Goal: Task Accomplishment & Management: Manage account settings

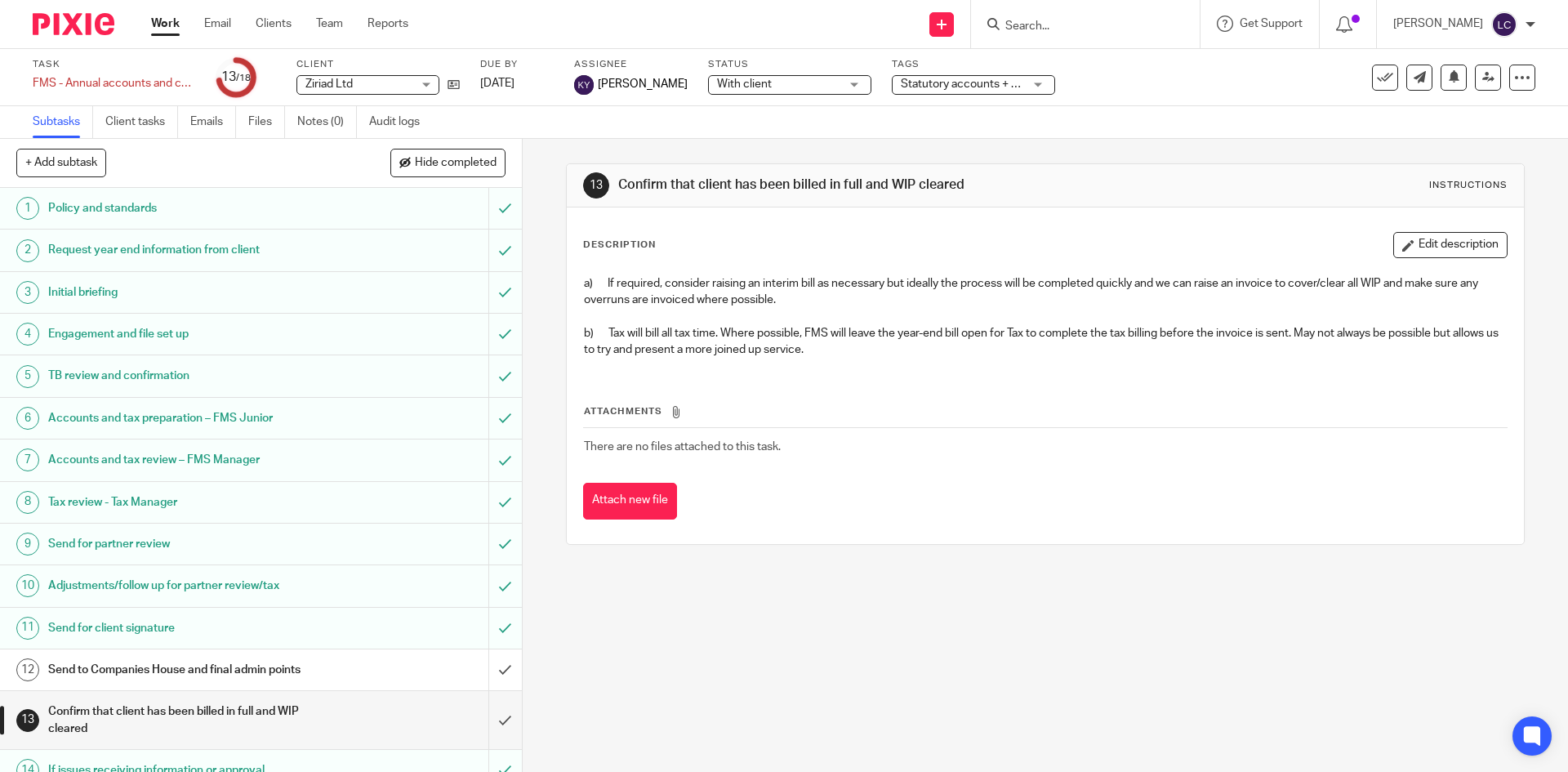
scroll to position [213, 0]
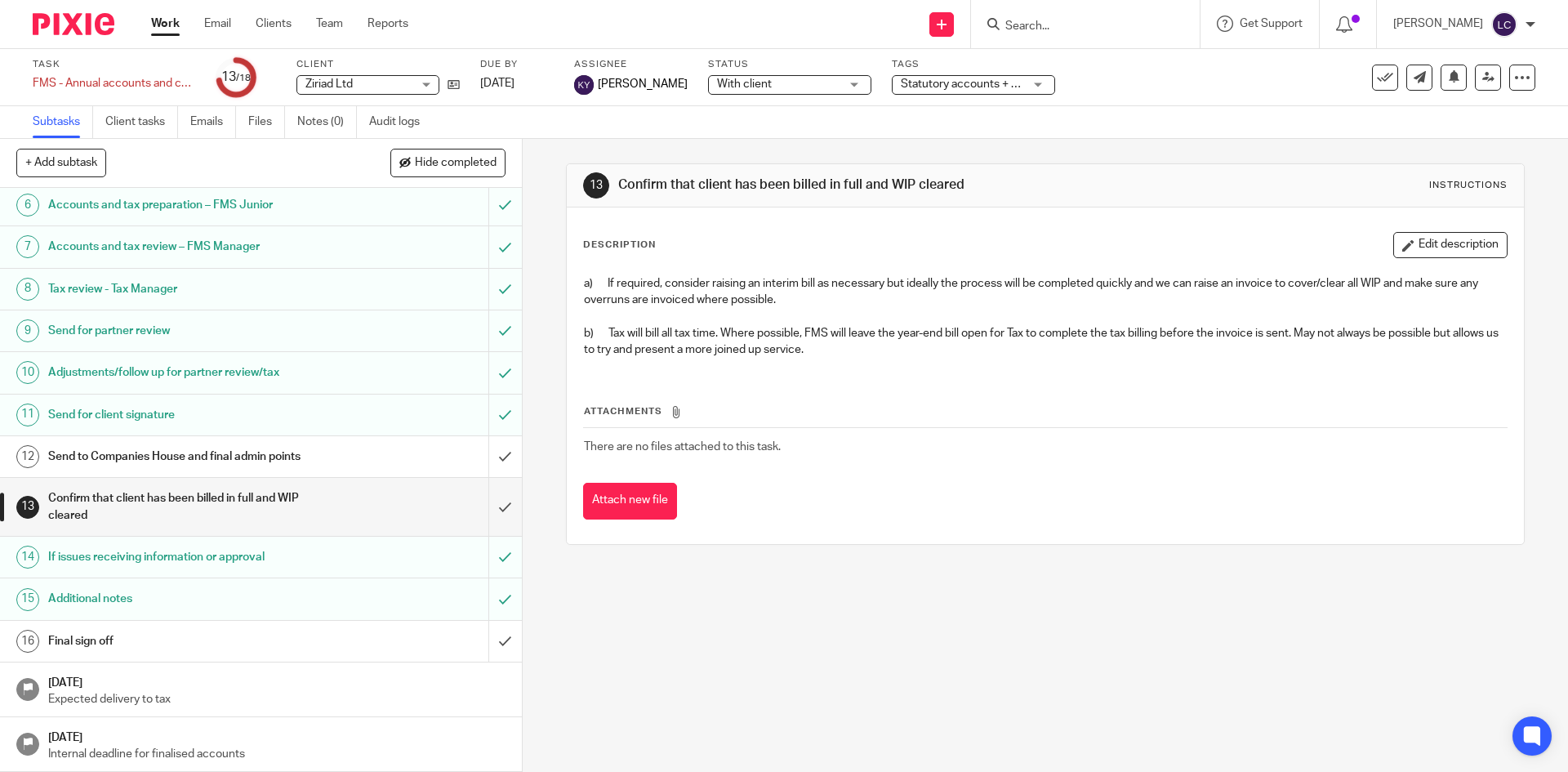
click at [84, 38] on div at bounding box center [67, 24] width 135 height 48
click at [63, 18] on img at bounding box center [73, 24] width 82 height 22
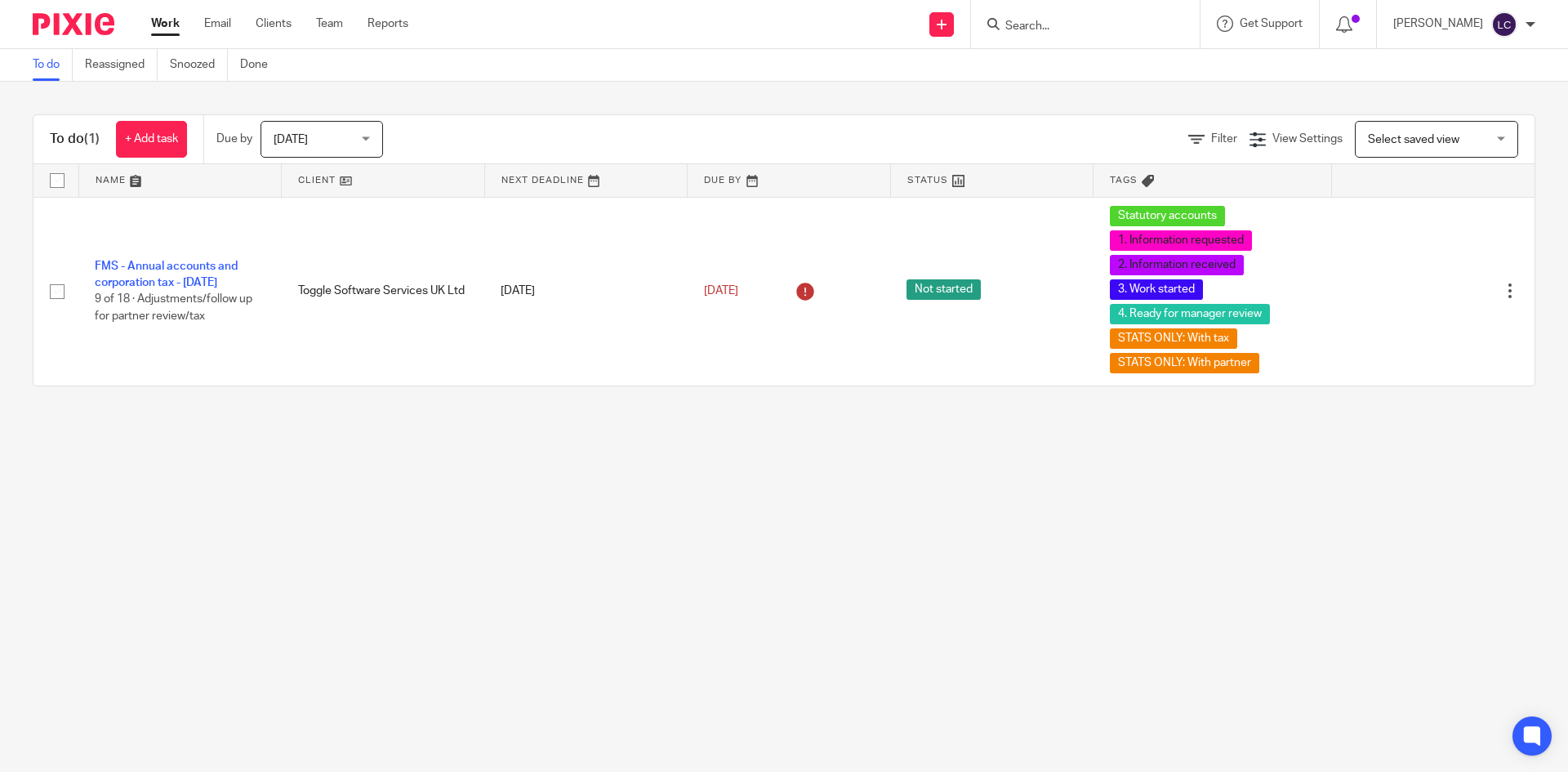
click at [1053, 23] on input "Search" at bounding box center [1077, 27] width 147 height 15
click at [183, 261] on link "FMS - Annual accounts and corporation tax - [DATE]" at bounding box center [166, 275] width 143 height 28
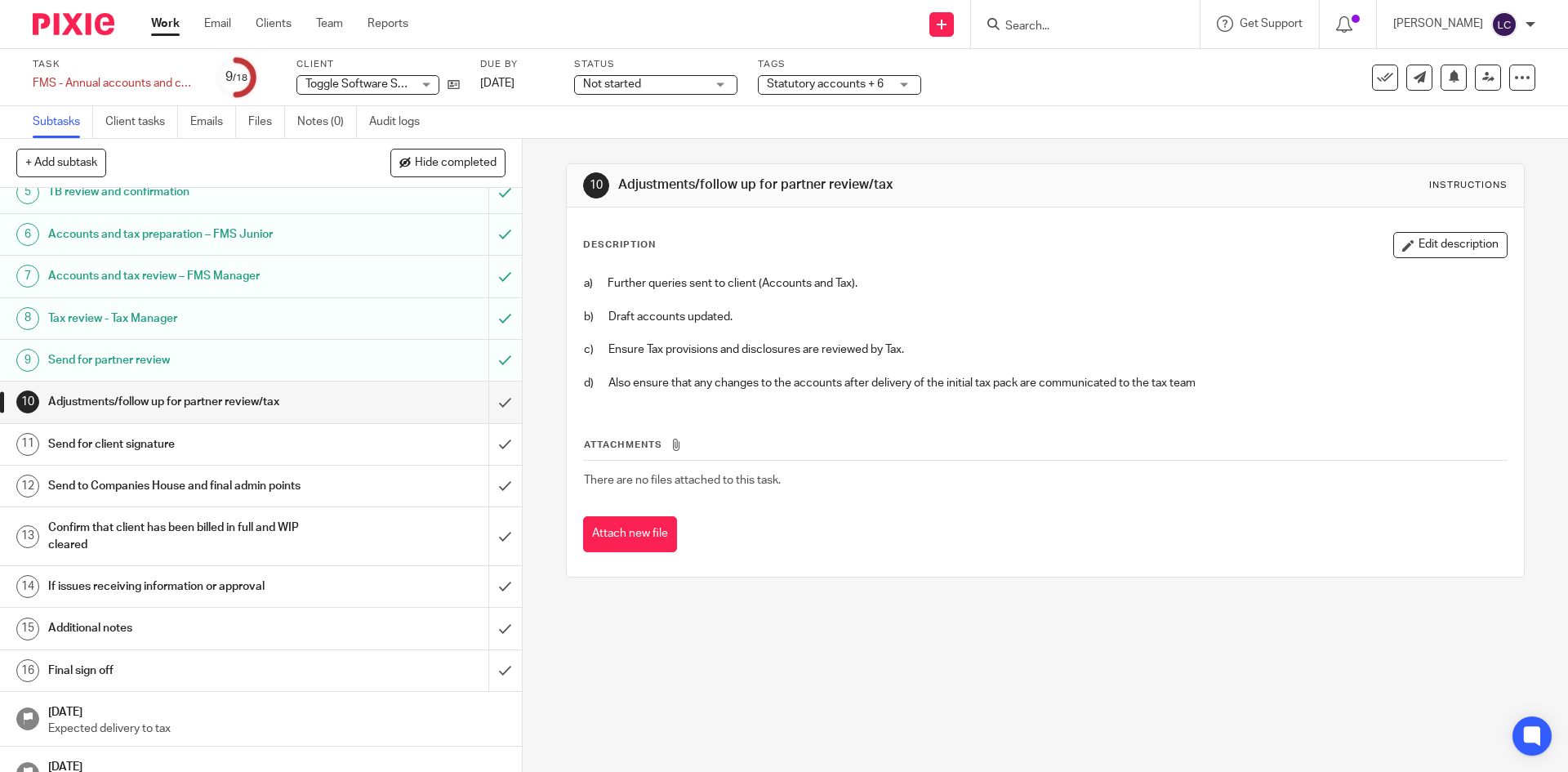
scroll to position [213, 0]
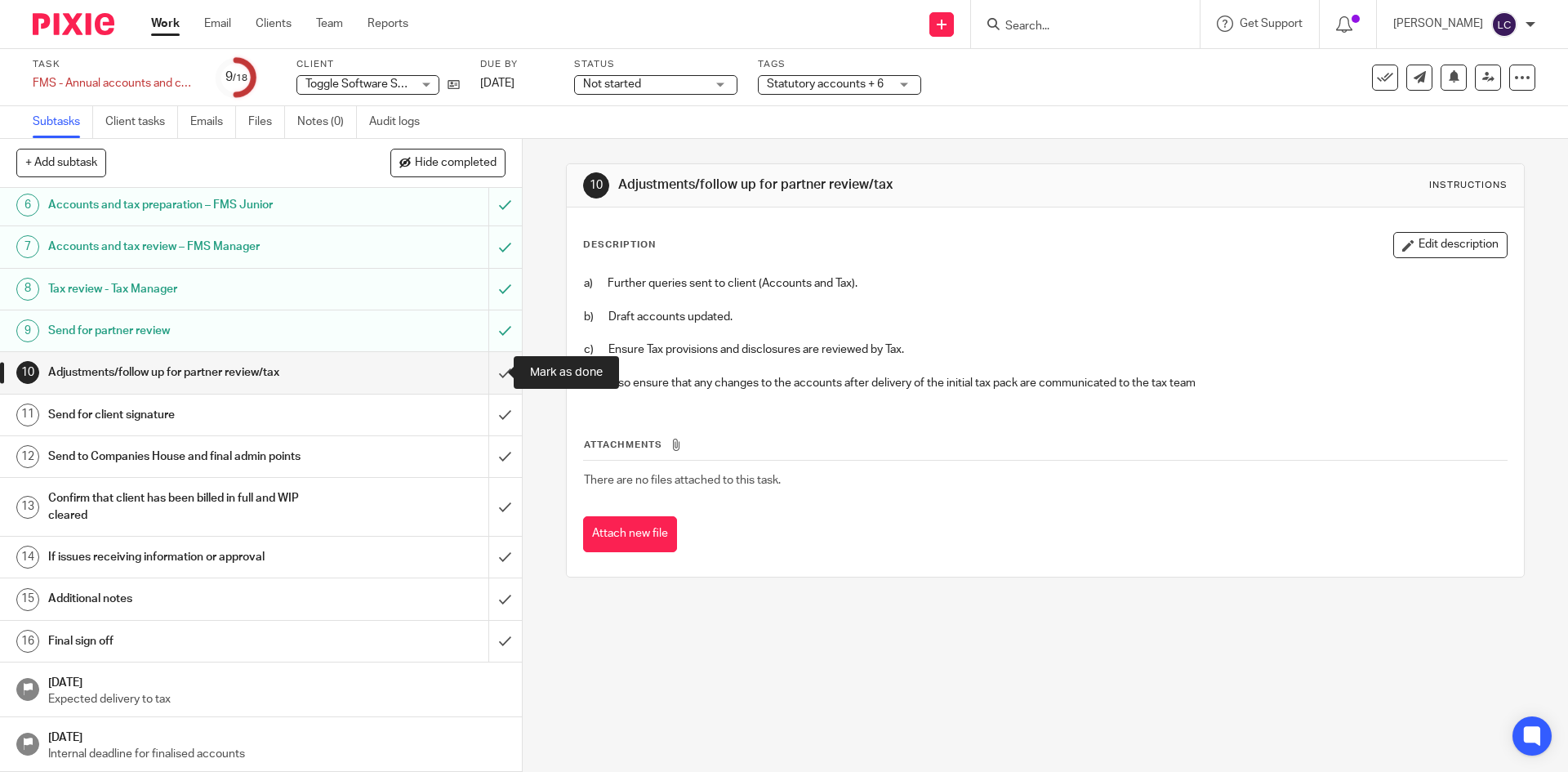
click at [483, 365] on input "submit" at bounding box center [261, 372] width 522 height 40
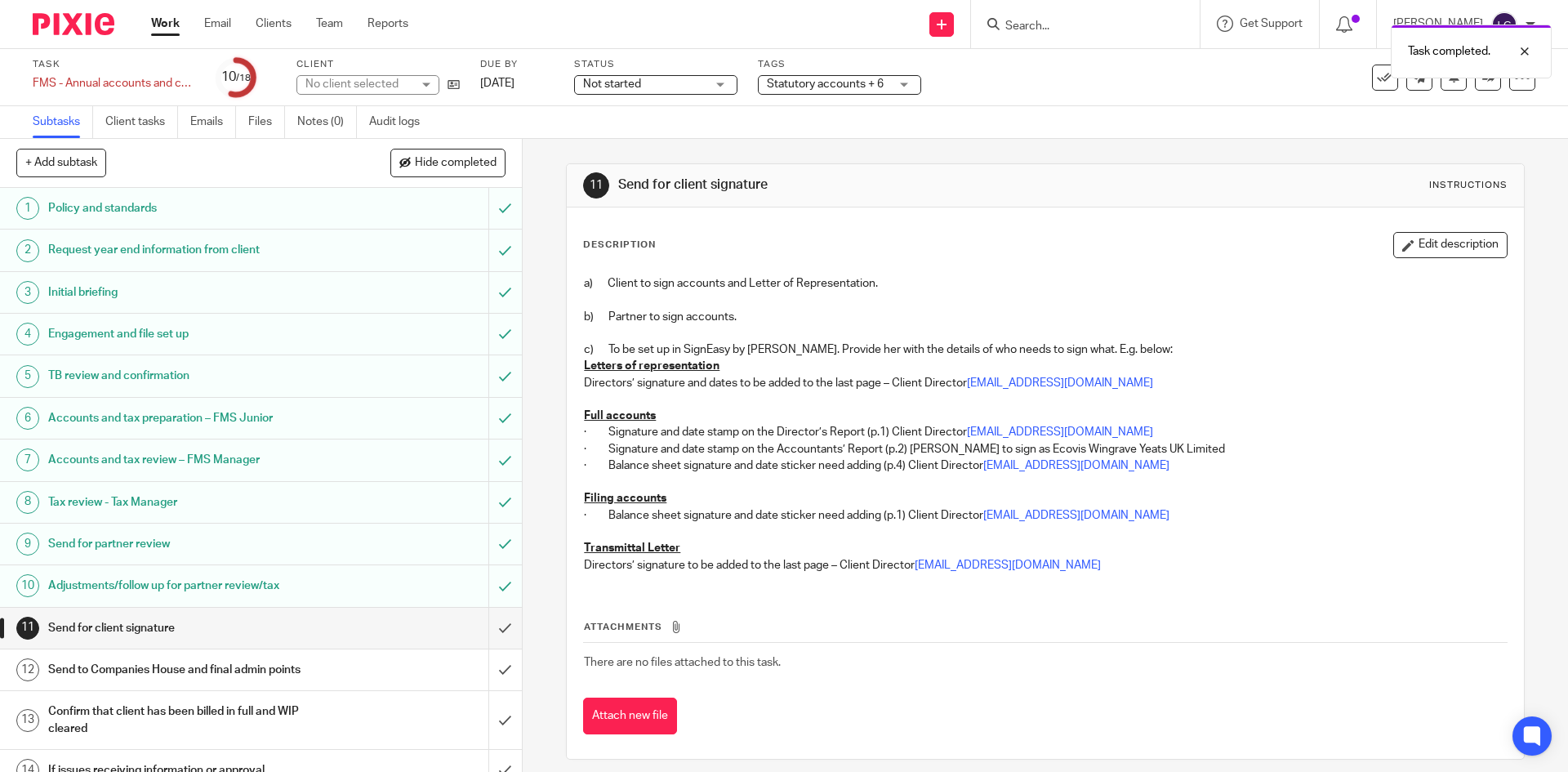
scroll to position [213, 0]
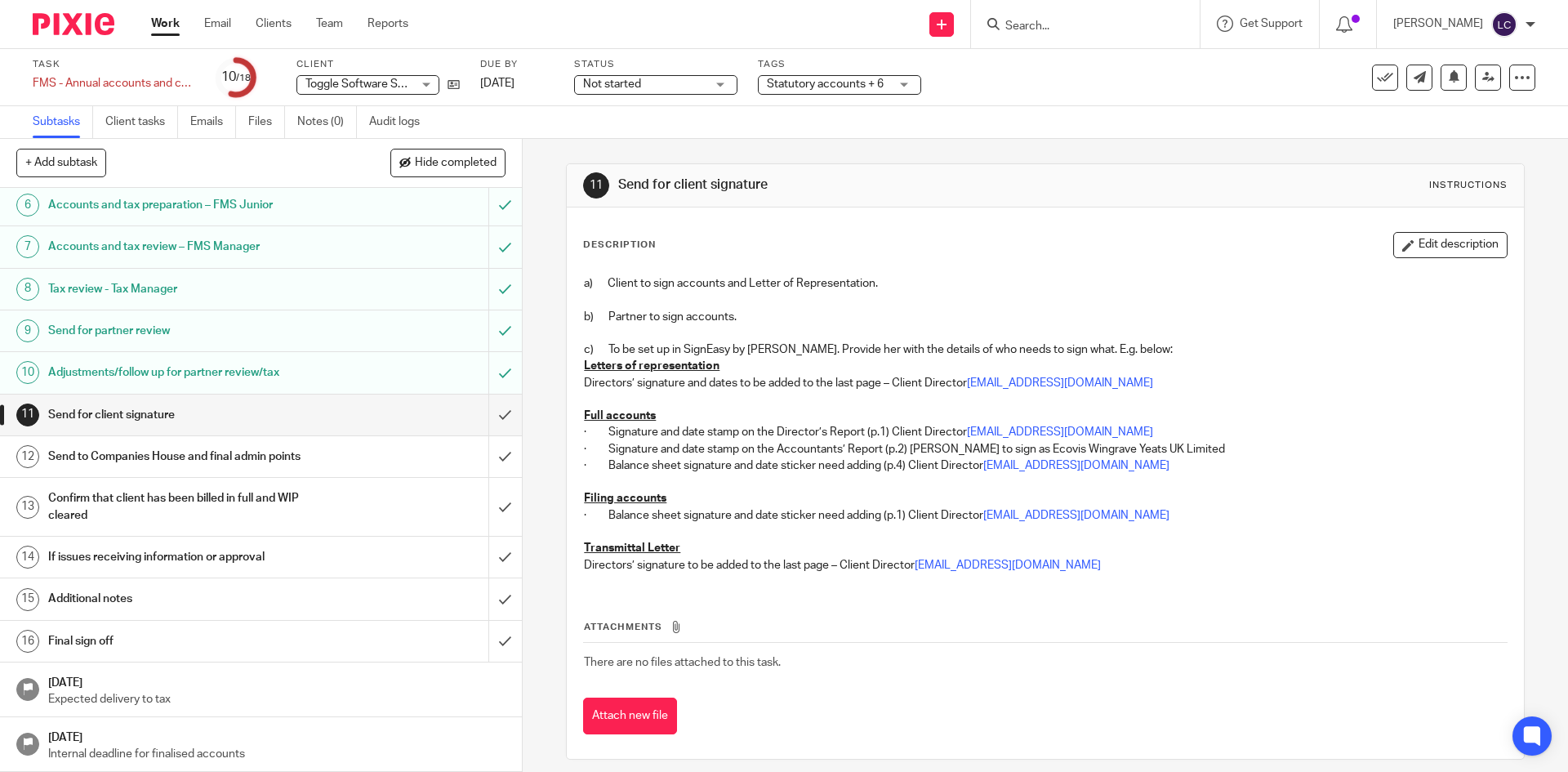
click at [845, 91] on span "Statutory accounts + 6" at bounding box center [828, 85] width 122 height 17
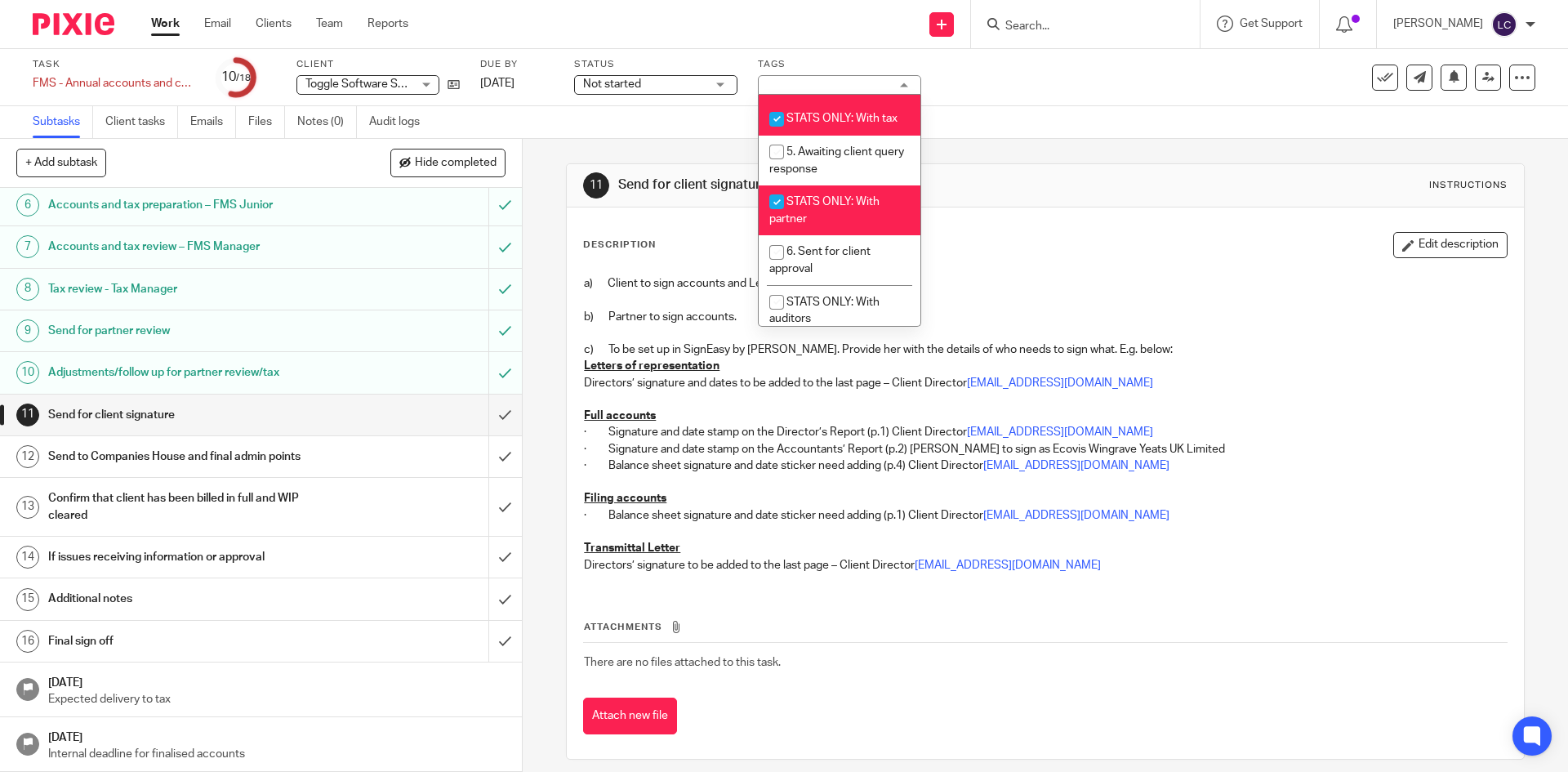
scroll to position [441, 0]
click at [811, 174] on span "5. Awaiting client query response" at bounding box center [836, 159] width 135 height 28
checkbox input "true"
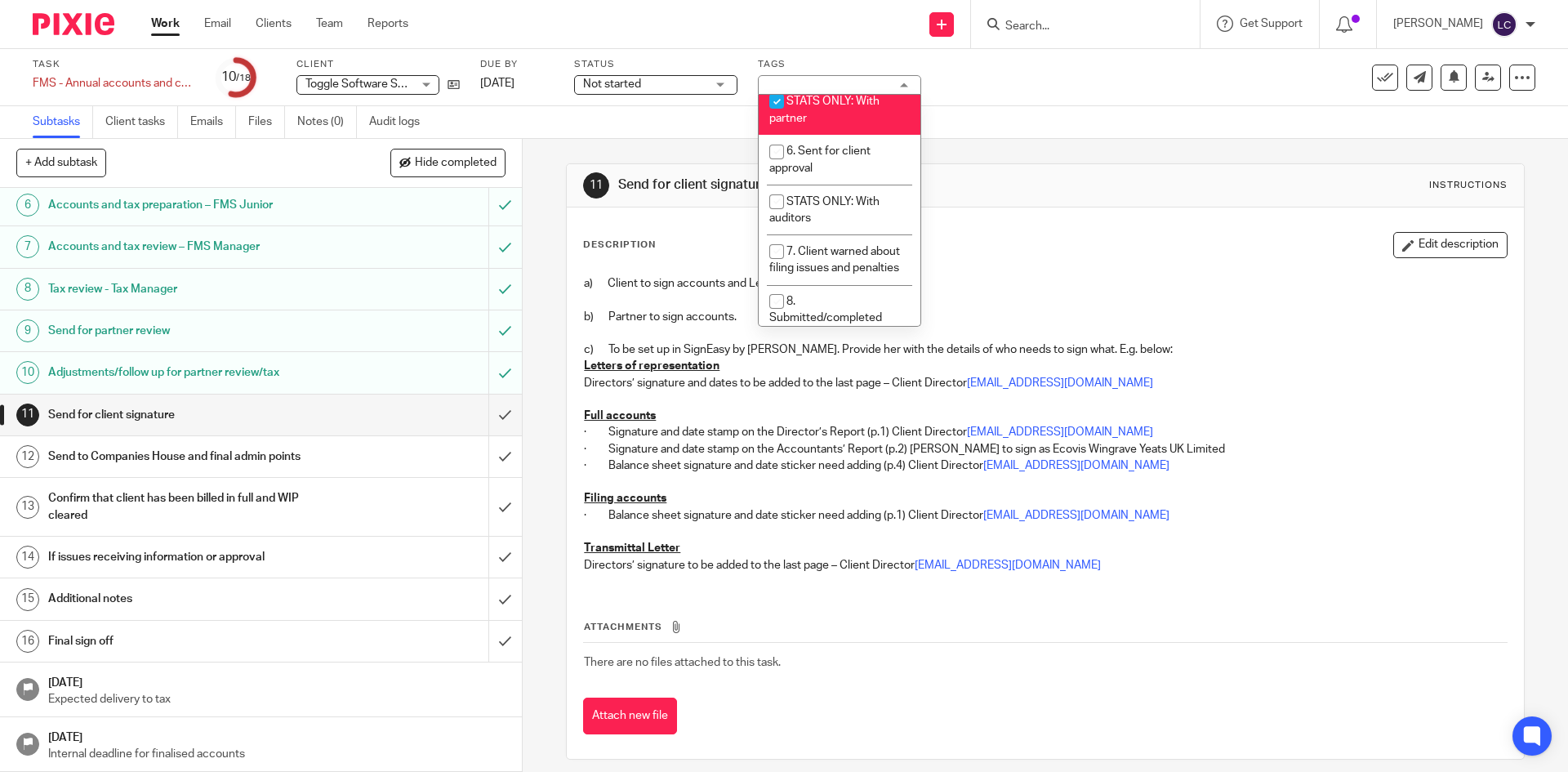
scroll to position [541, 0]
click at [846, 173] on li "6. Sent for client approval" at bounding box center [840, 159] width 162 height 50
checkbox input "true"
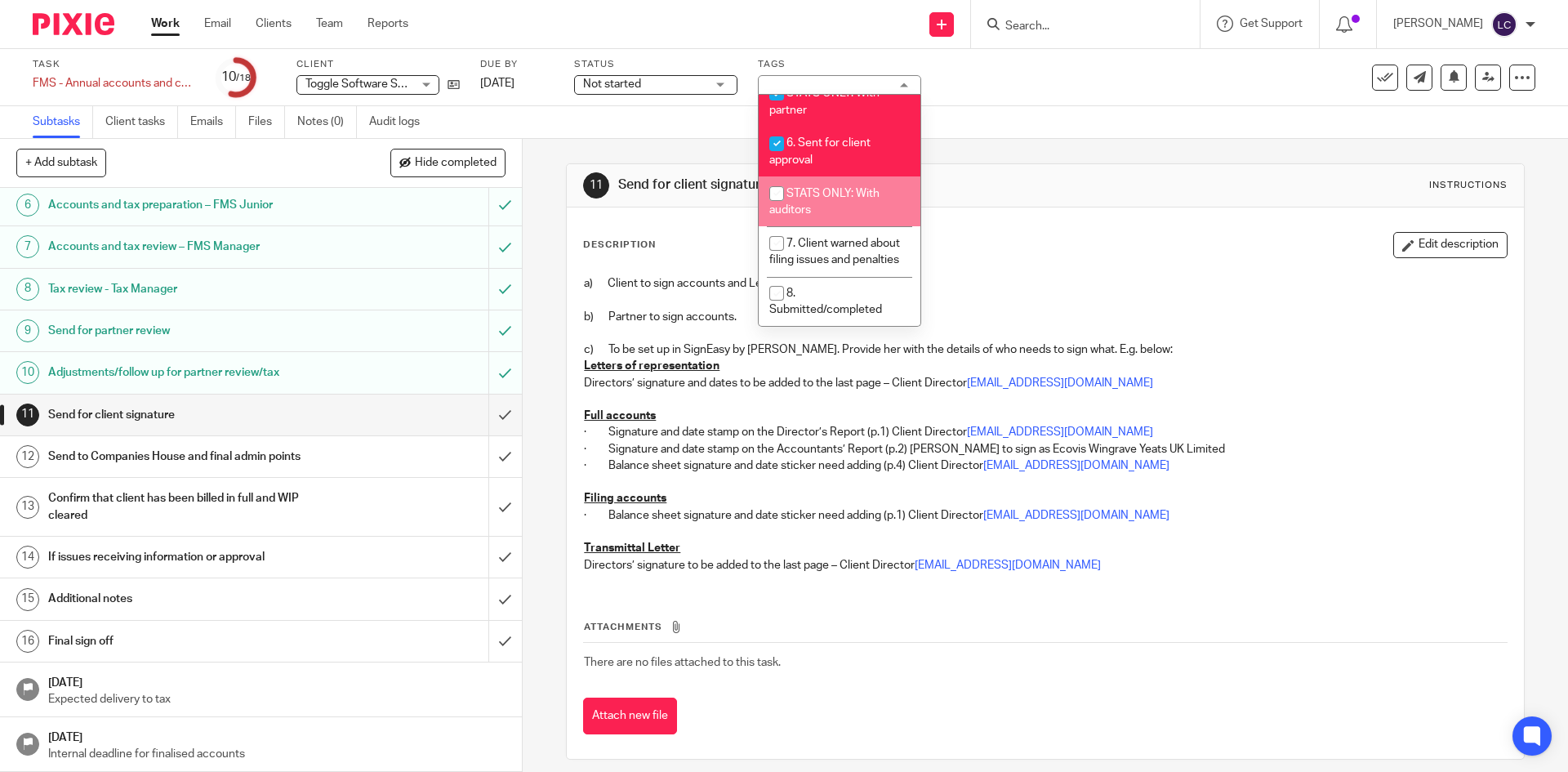
click at [41, 28] on img at bounding box center [73, 24] width 82 height 22
